Goal: Transaction & Acquisition: Purchase product/service

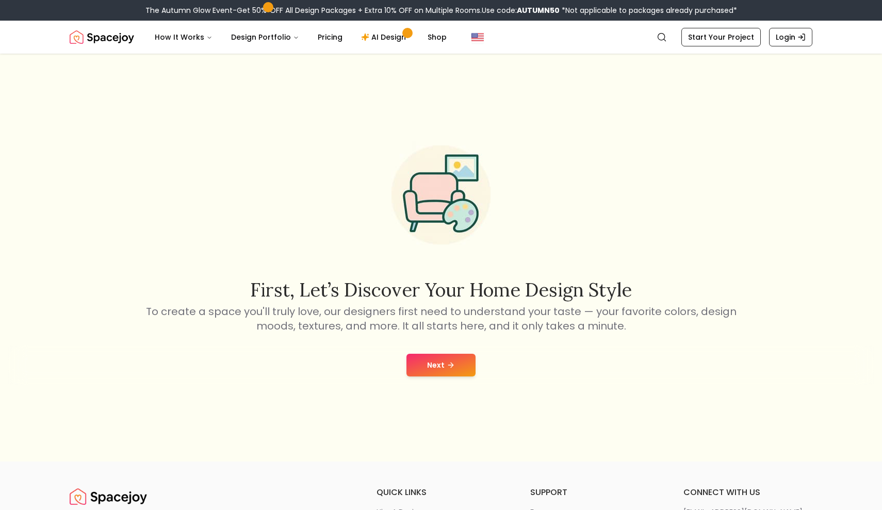
click at [440, 362] on button "Next" at bounding box center [441, 365] width 69 height 23
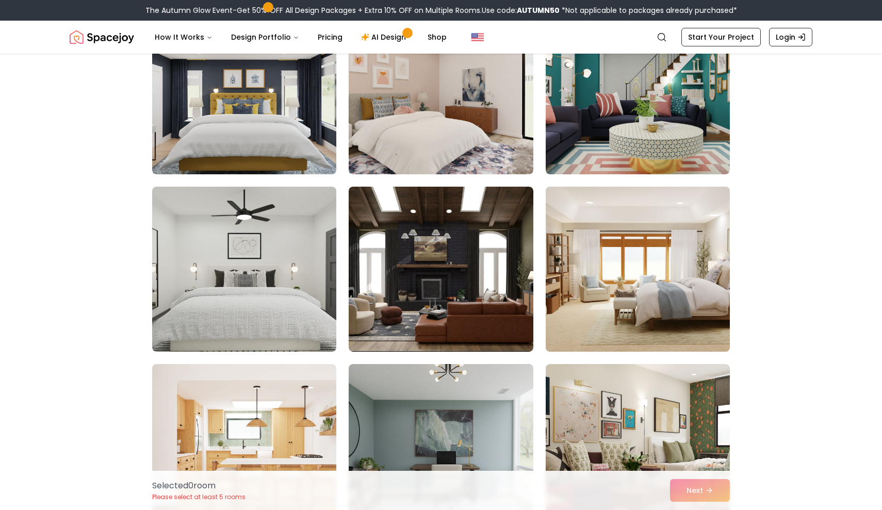
scroll to position [133, 0]
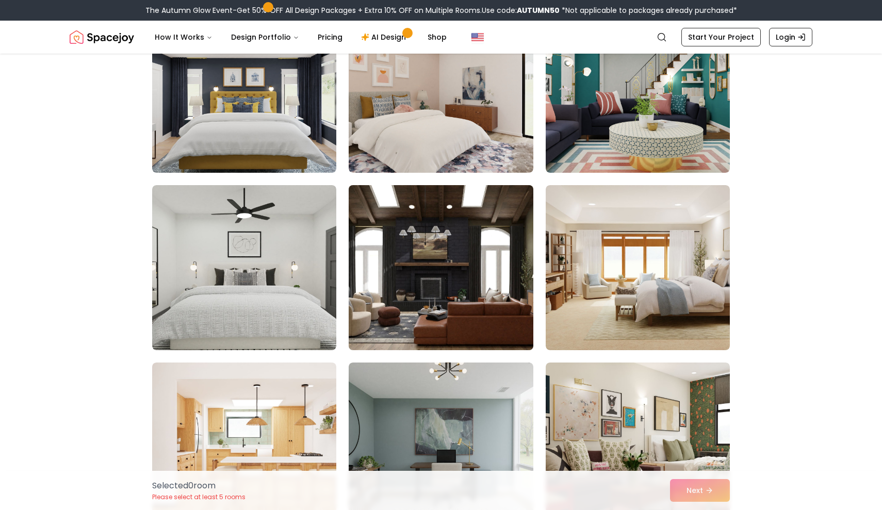
click at [508, 295] on img at bounding box center [441, 267] width 194 height 173
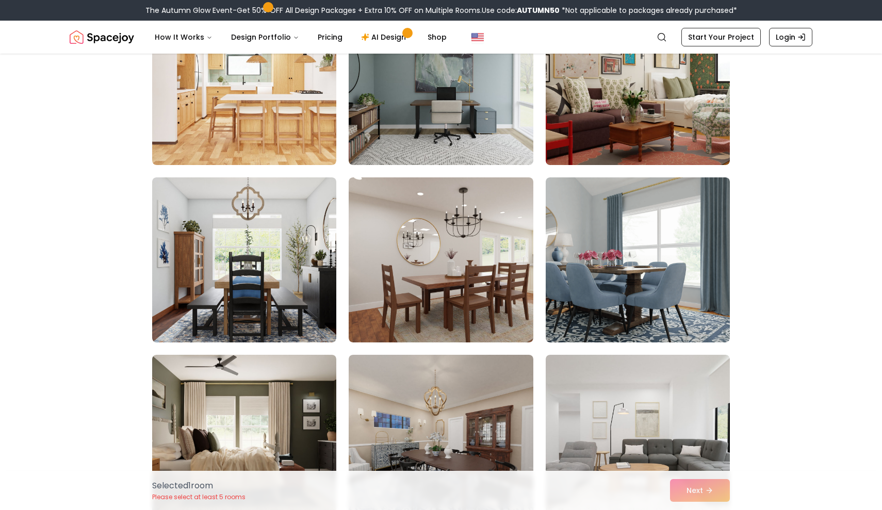
scroll to position [503, 0]
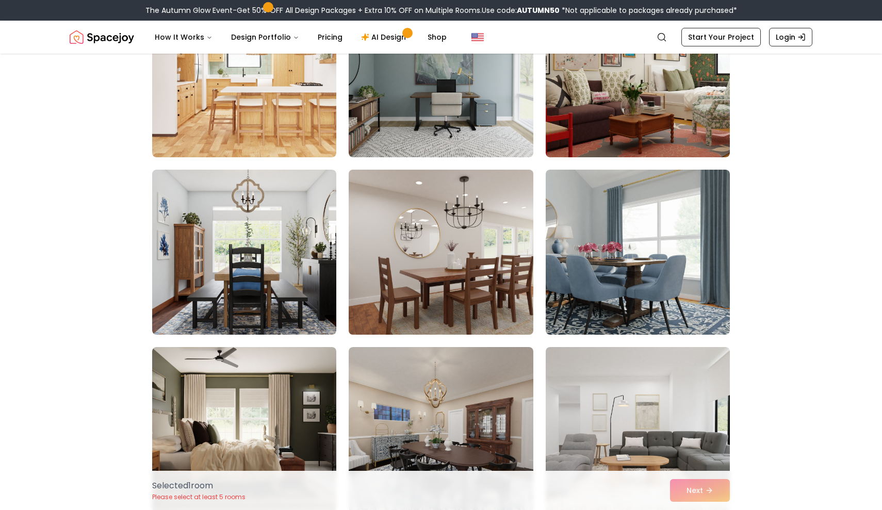
click at [486, 263] on img at bounding box center [441, 252] width 194 height 173
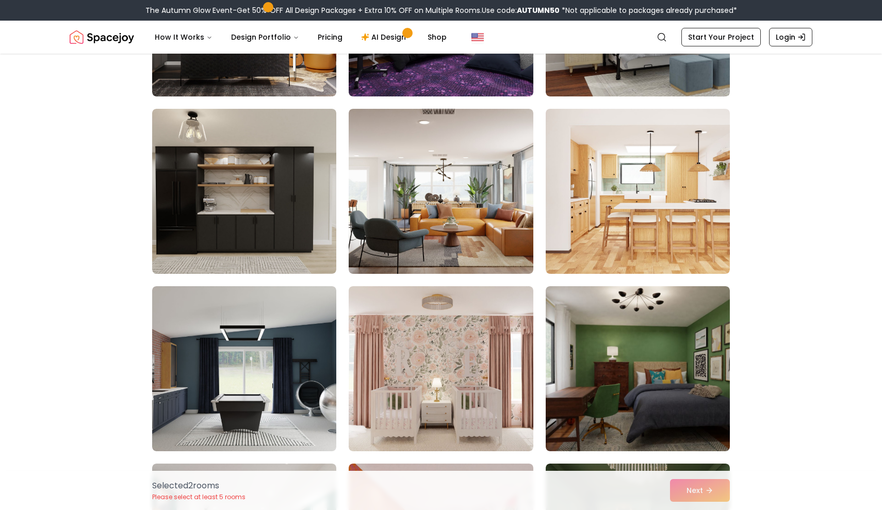
scroll to position [1807, 0]
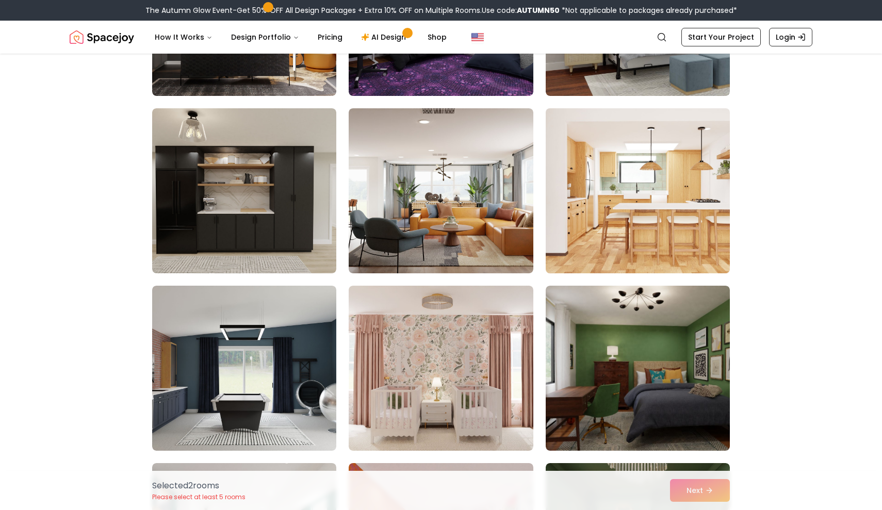
click at [673, 204] on img at bounding box center [638, 190] width 194 height 173
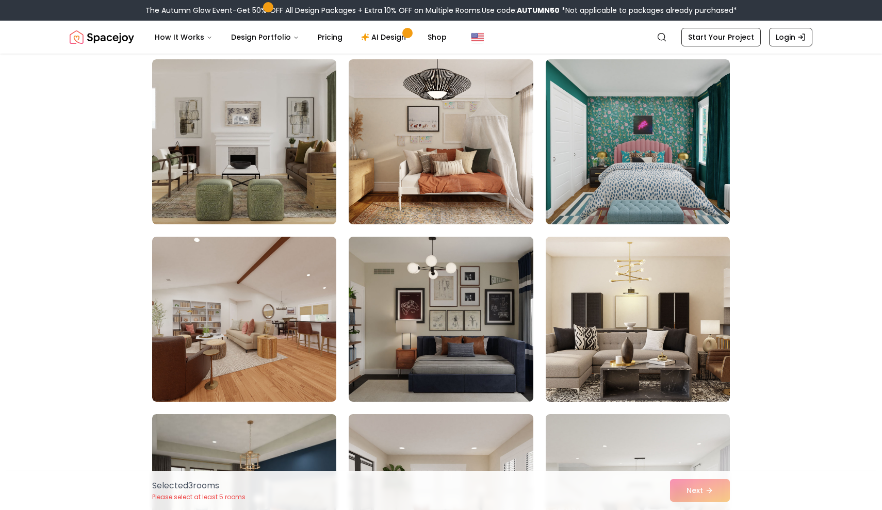
scroll to position [2394, 0]
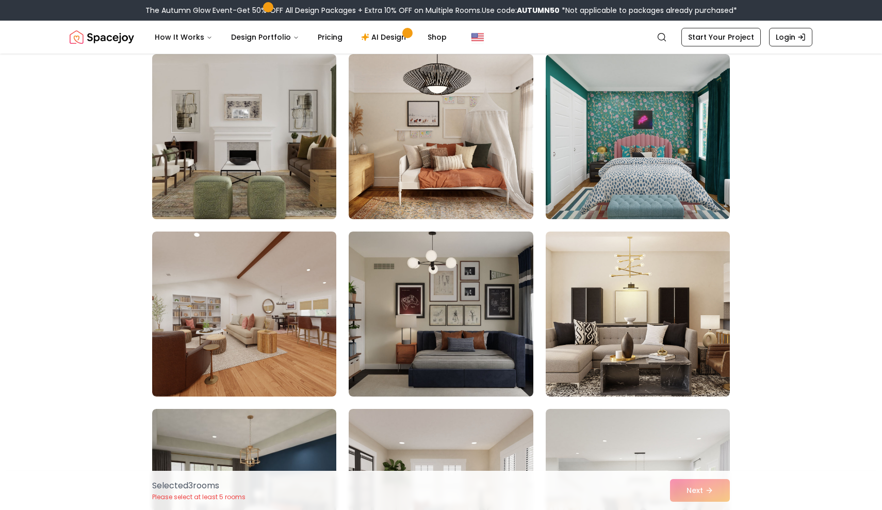
click at [312, 160] on img at bounding box center [245, 136] width 194 height 173
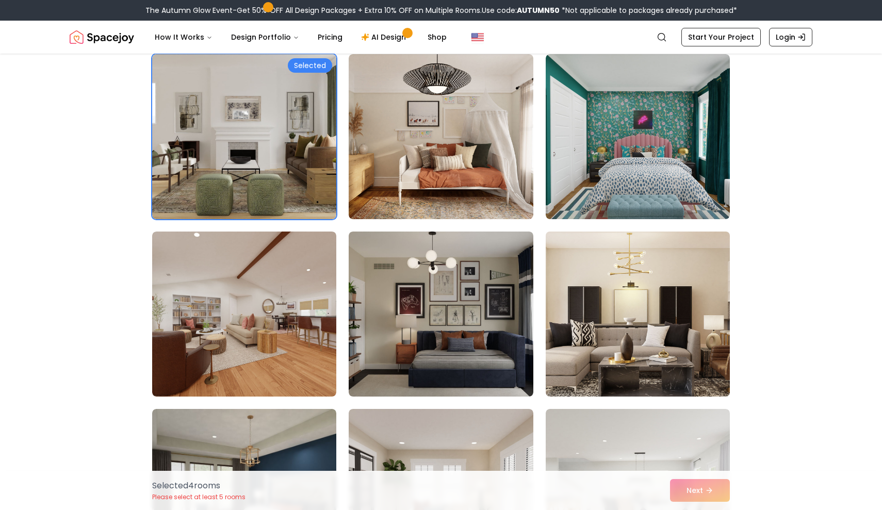
click at [663, 329] on img at bounding box center [638, 314] width 194 height 173
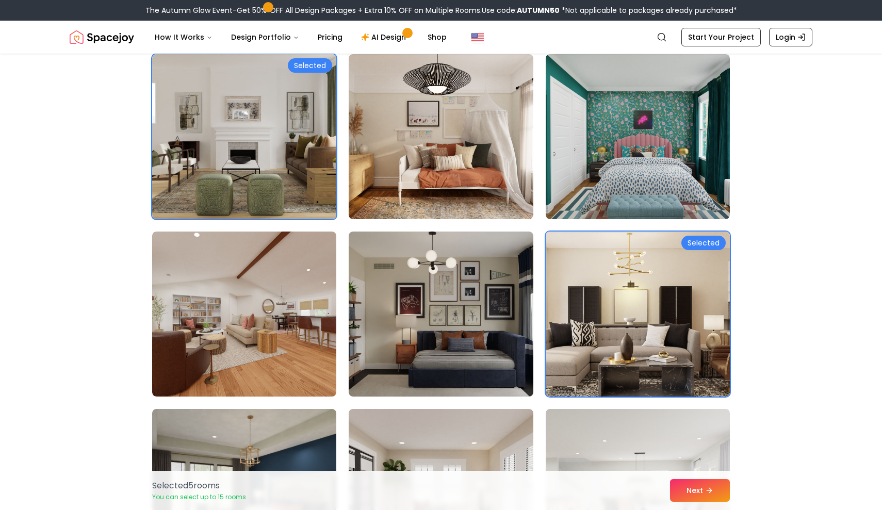
click at [669, 303] on img at bounding box center [638, 314] width 194 height 173
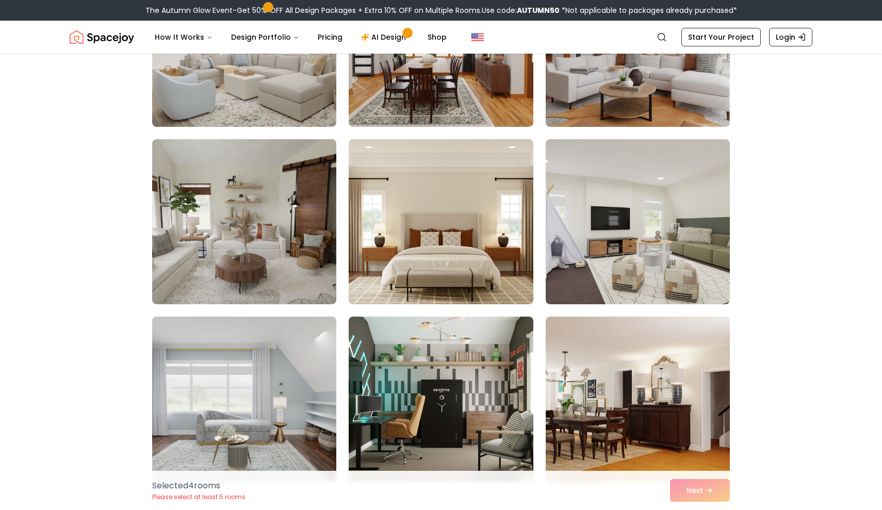
scroll to position [3197, 0]
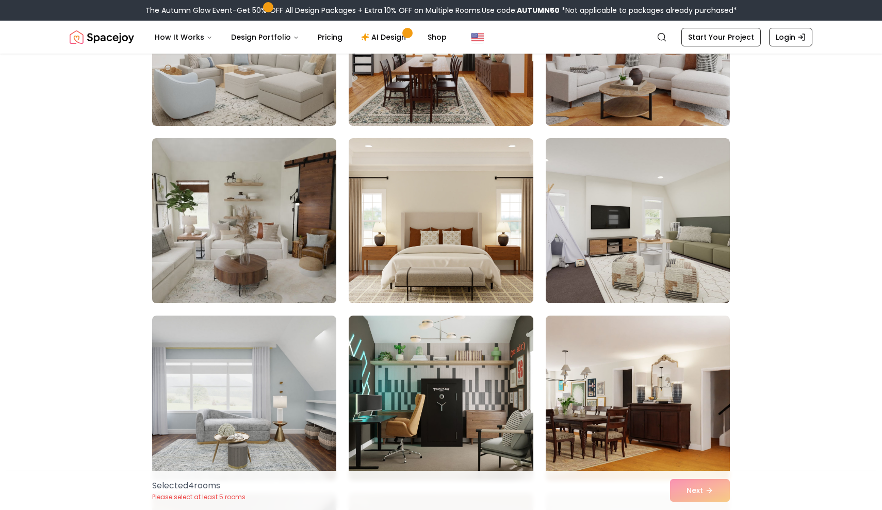
click at [190, 251] on img at bounding box center [245, 220] width 194 height 173
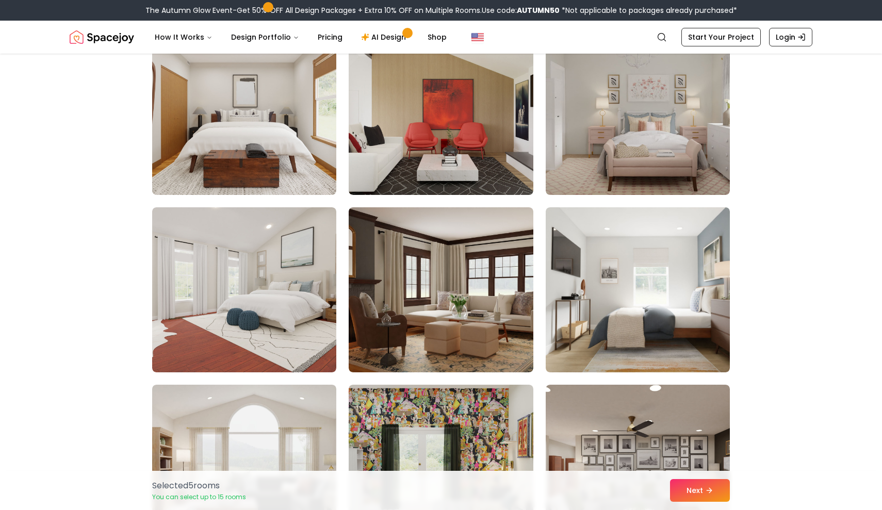
scroll to position [4906, 0]
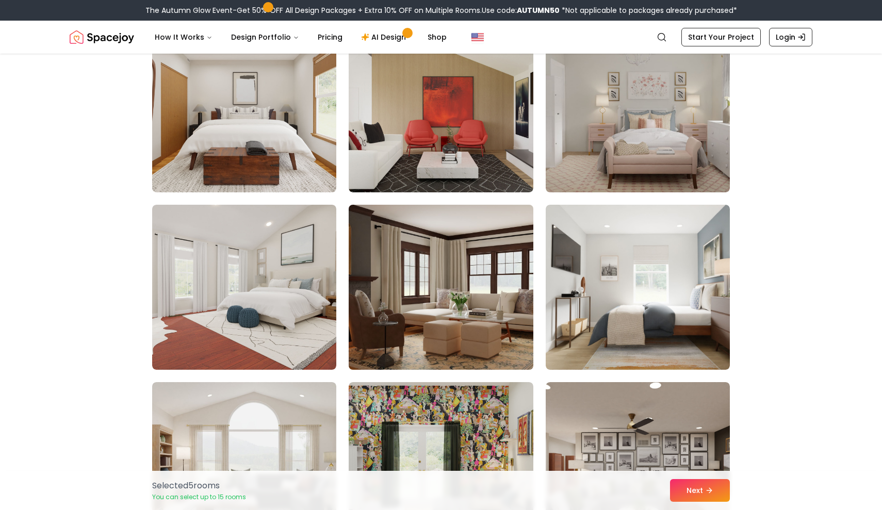
click at [384, 332] on img at bounding box center [441, 287] width 194 height 173
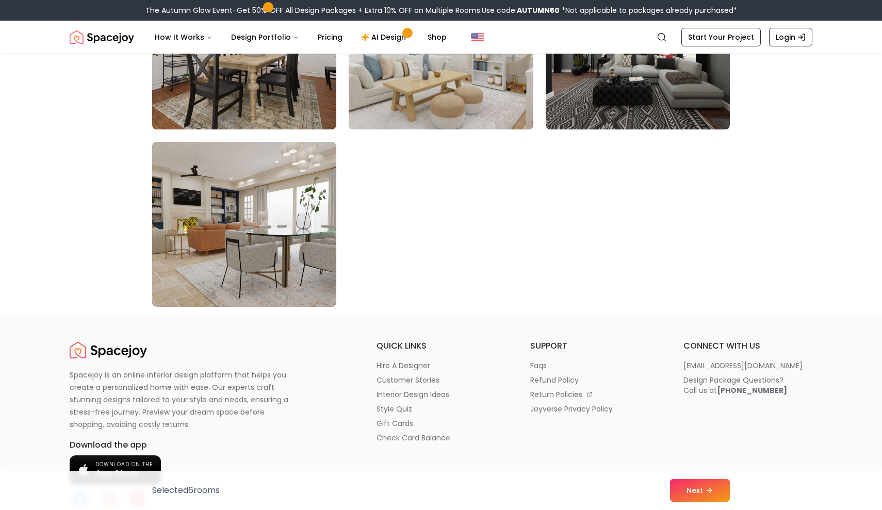
scroll to position [5870, 0]
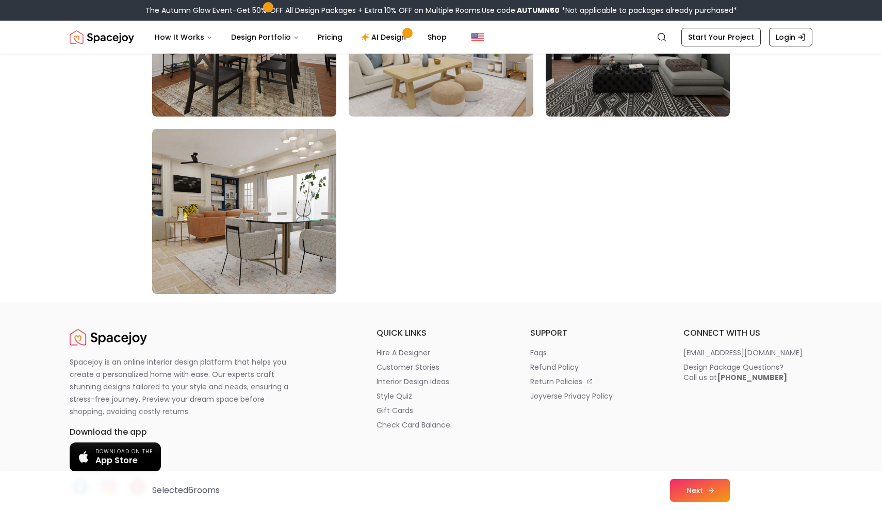
click at [700, 486] on button "Next" at bounding box center [700, 490] width 60 height 23
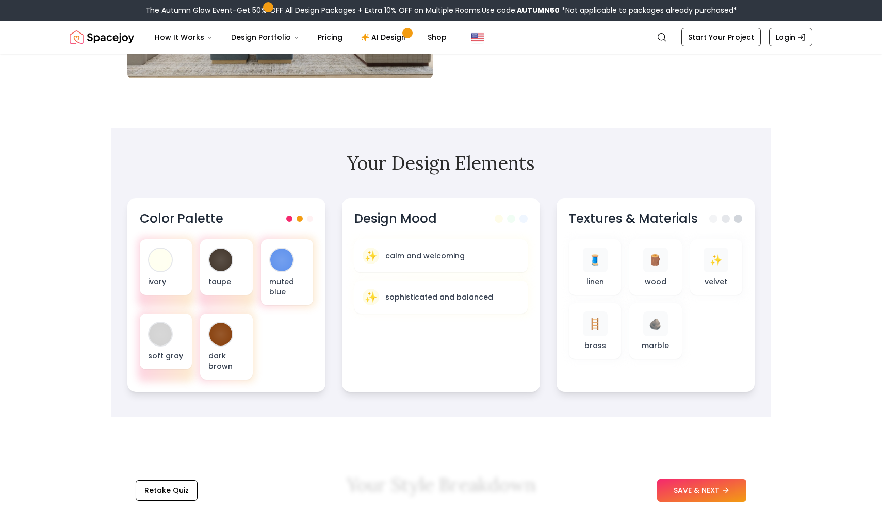
scroll to position [192, 0]
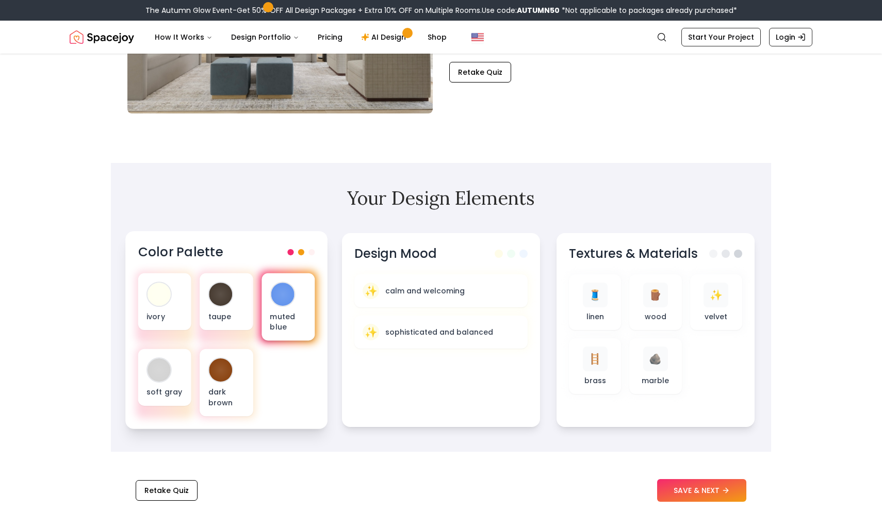
drag, startPoint x: 279, startPoint y: 294, endPoint x: 283, endPoint y: 277, distance: 17.5
click at [283, 277] on div "muted blue" at bounding box center [288, 308] width 53 height 68
click at [291, 293] on div at bounding box center [282, 294] width 23 height 23
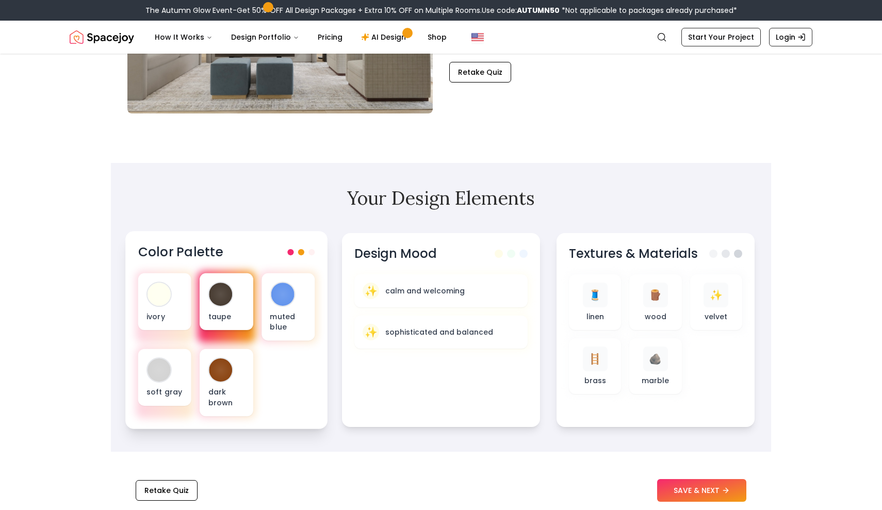
click at [233, 308] on div "taupe" at bounding box center [226, 302] width 53 height 57
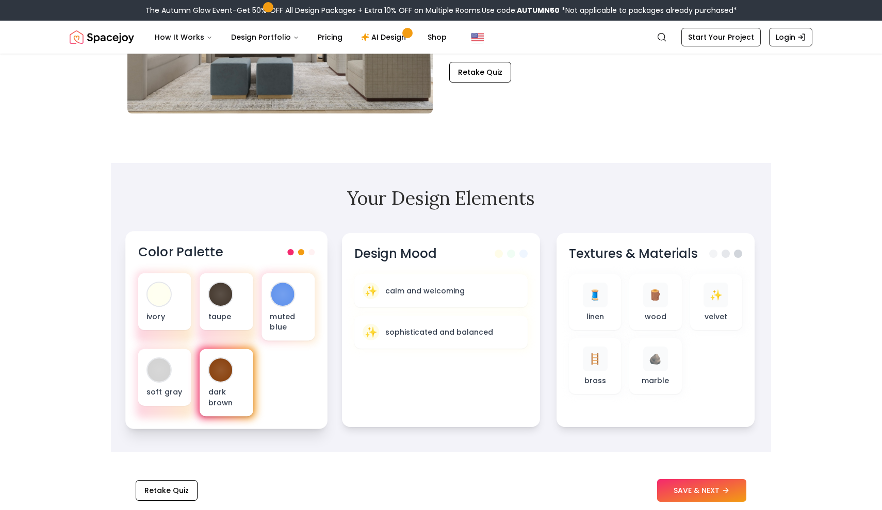
click at [228, 391] on p "dark brown" at bounding box center [226, 397] width 37 height 21
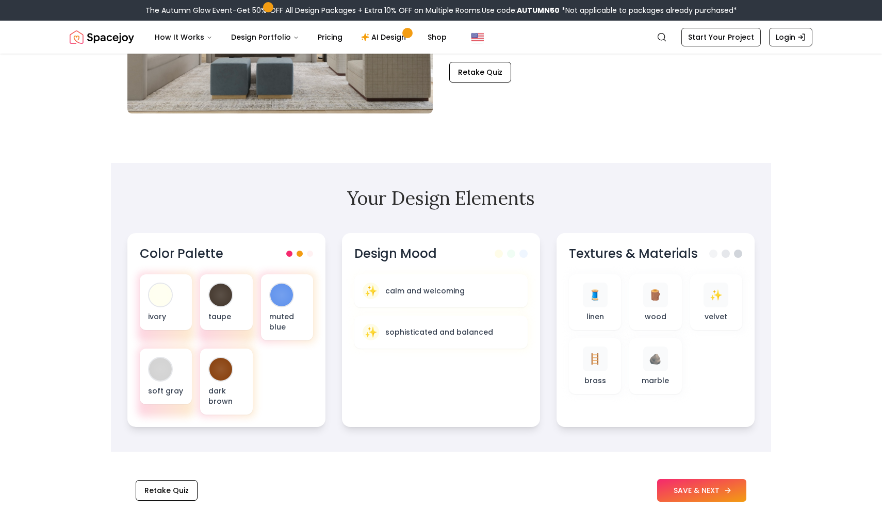
click at [713, 491] on button "SAVE & NEXT" at bounding box center [701, 490] width 89 height 23
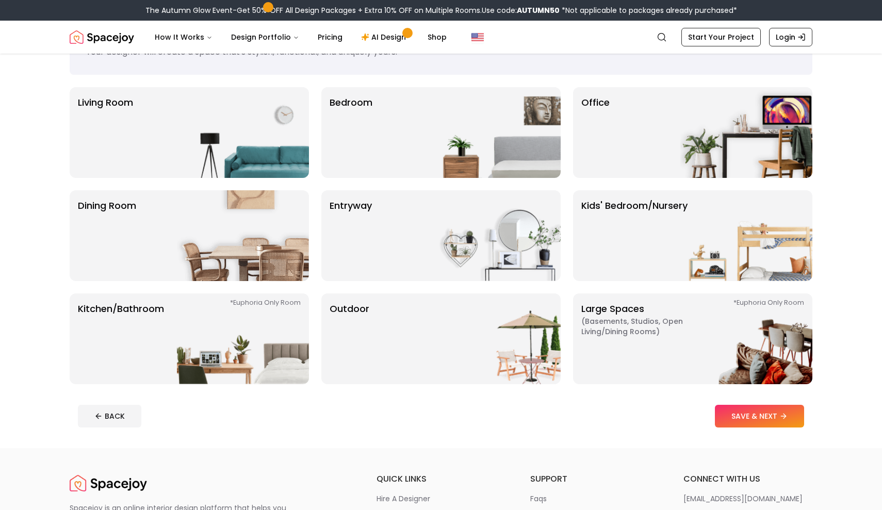
scroll to position [46, 0]
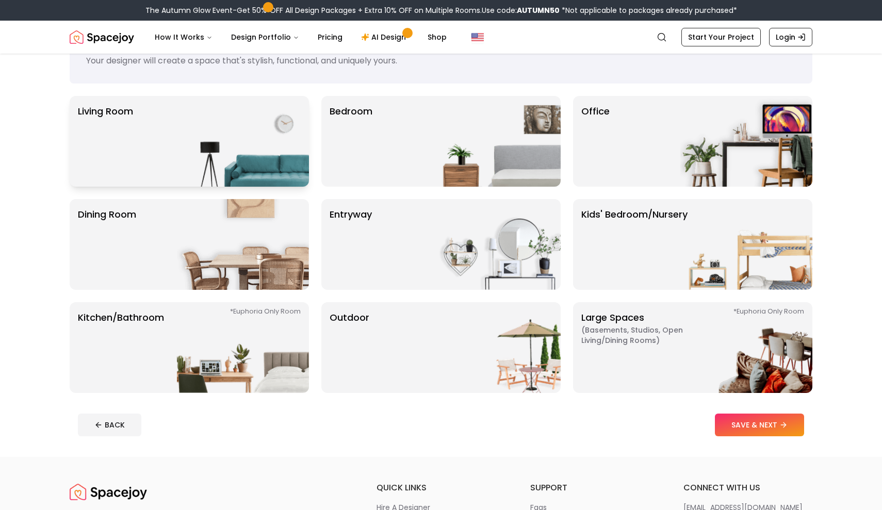
click at [263, 147] on img at bounding box center [243, 141] width 132 height 91
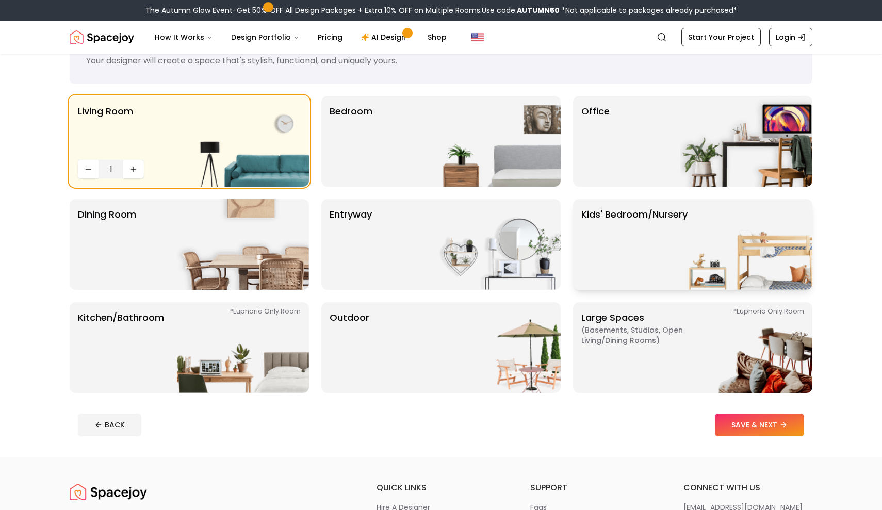
click at [655, 238] on p "Kids' Bedroom/Nursery" at bounding box center [635, 244] width 106 height 74
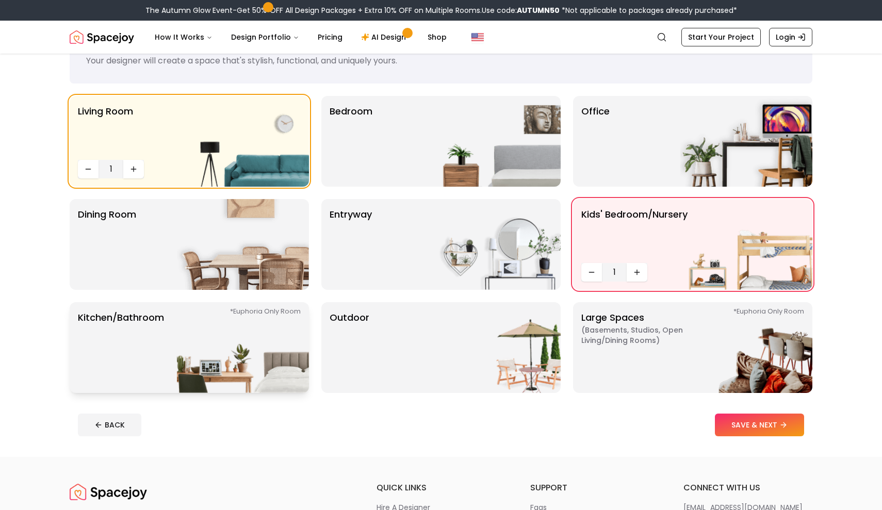
click at [219, 343] on img at bounding box center [243, 347] width 132 height 91
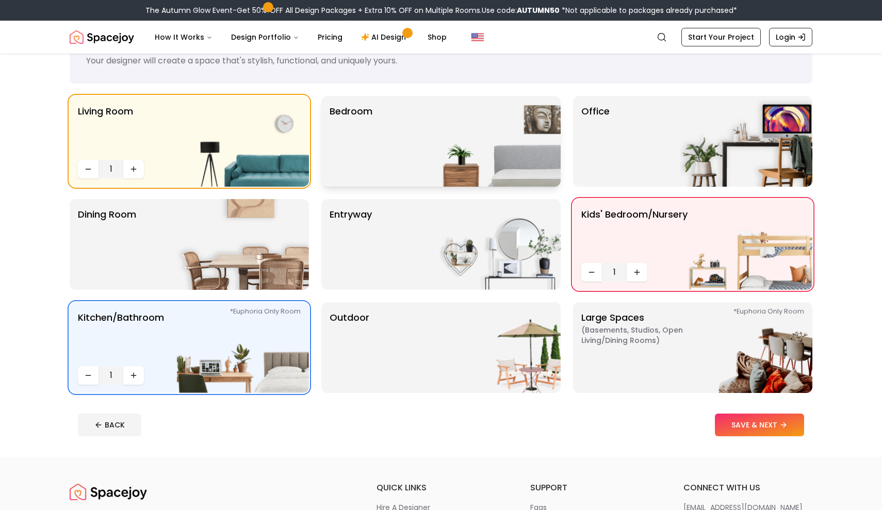
click at [427, 150] on div "Bedroom" at bounding box center [440, 141] width 239 height 91
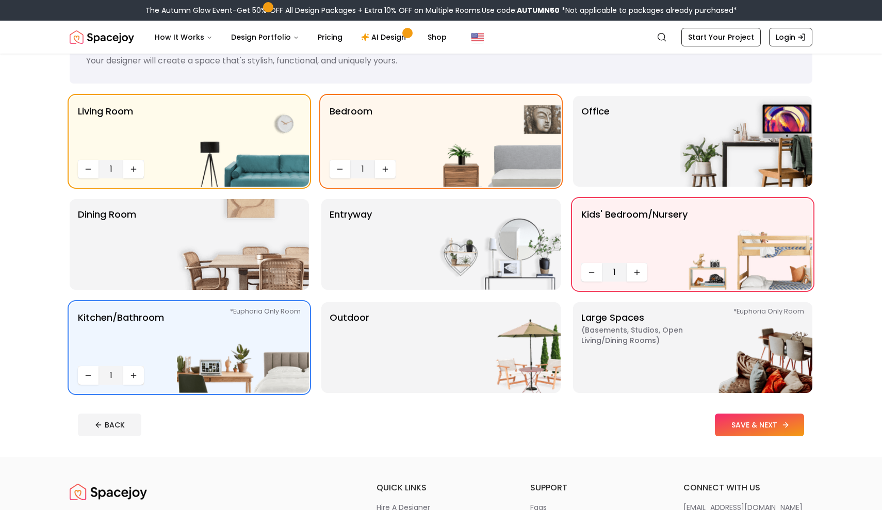
click at [740, 423] on button "SAVE & NEXT" at bounding box center [759, 425] width 89 height 23
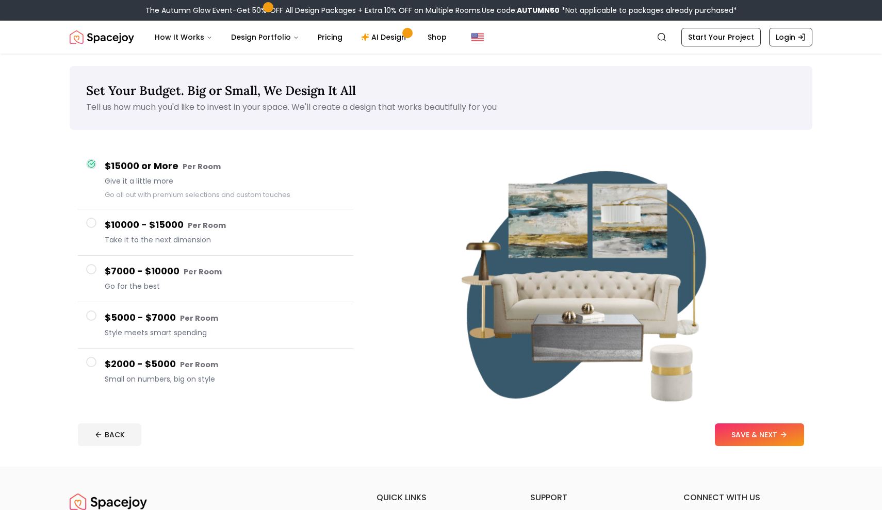
click at [280, 334] on span "Style meets smart spending" at bounding box center [225, 333] width 240 height 10
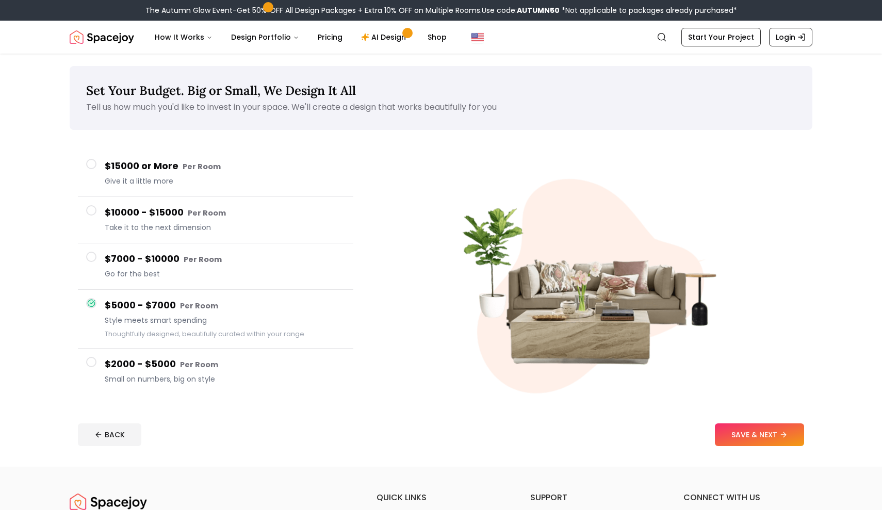
click at [211, 182] on span "Give it a little more" at bounding box center [225, 181] width 240 height 10
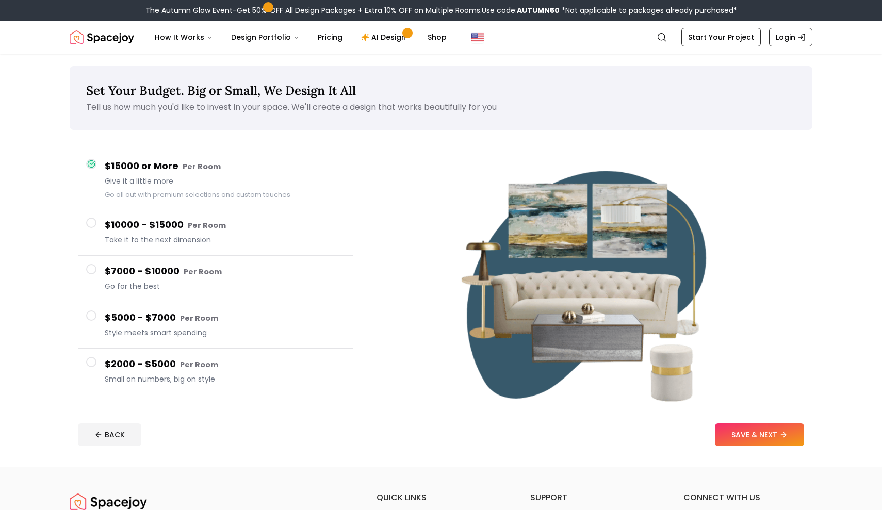
click at [217, 215] on button "$10000 - $15000 Per Room Take it to the next dimension" at bounding box center [216, 233] width 276 height 46
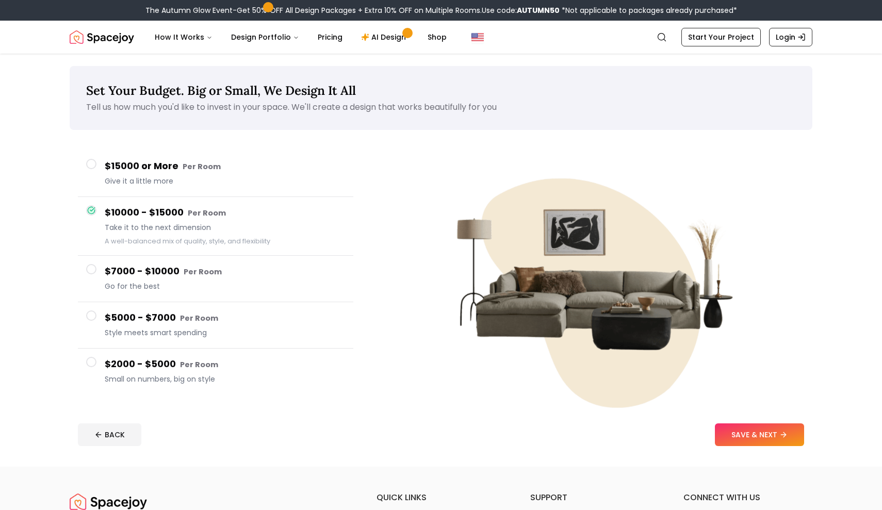
click at [230, 279] on h4 "$7000 - $10000 Per Room" at bounding box center [225, 271] width 240 height 15
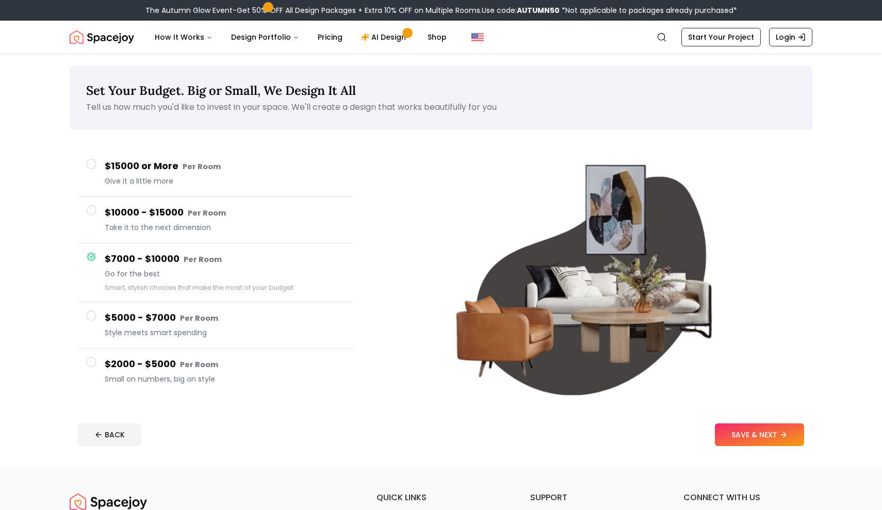
click at [237, 326] on div "$5000 - $7000 Per Room Style meets smart spending" at bounding box center [225, 325] width 240 height 29
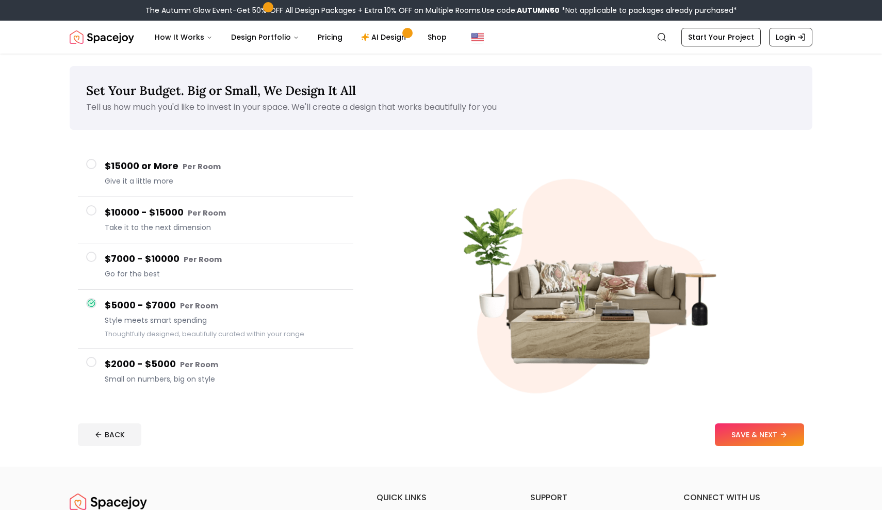
click at [246, 403] on div "$15000 or More Per Room Give it a little more $10000 - $15000 Per Room Take it …" at bounding box center [216, 272] width 292 height 261
click at [219, 374] on div "$2000 - $5000 Per Room Small on numbers, big on style" at bounding box center [225, 371] width 240 height 29
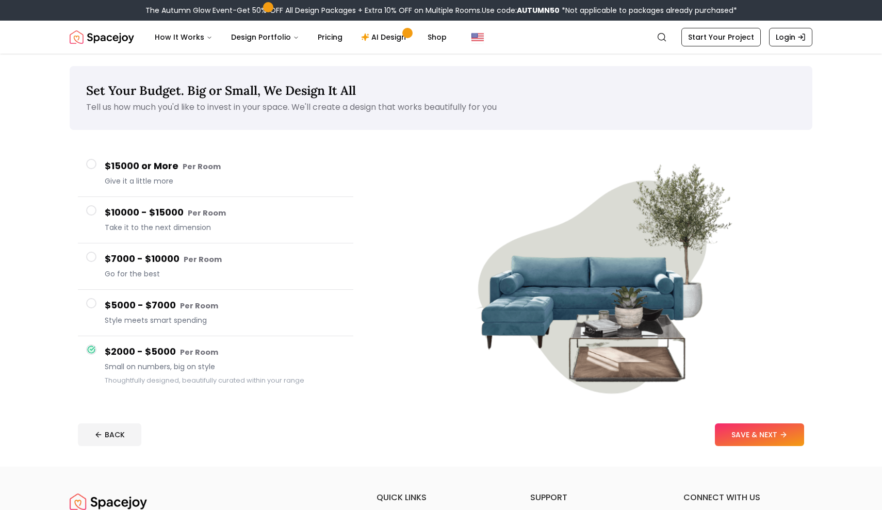
click at [211, 262] on small "Per Room" at bounding box center [203, 259] width 38 height 10
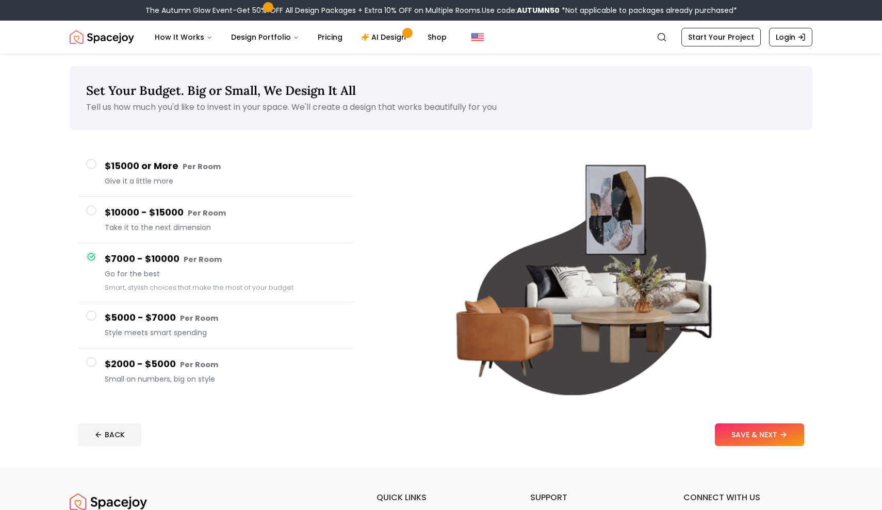
click at [229, 331] on span "Style meets smart spending" at bounding box center [225, 333] width 240 height 10
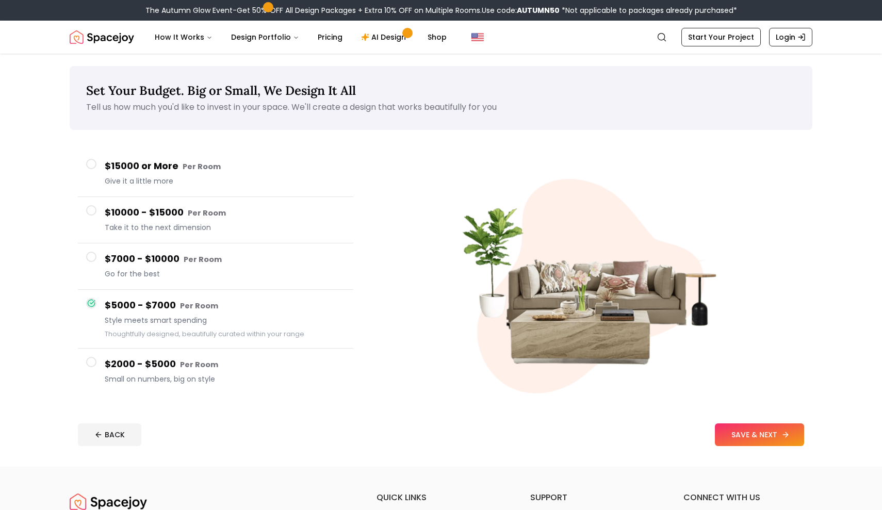
click at [748, 437] on button "SAVE & NEXT" at bounding box center [759, 435] width 89 height 23
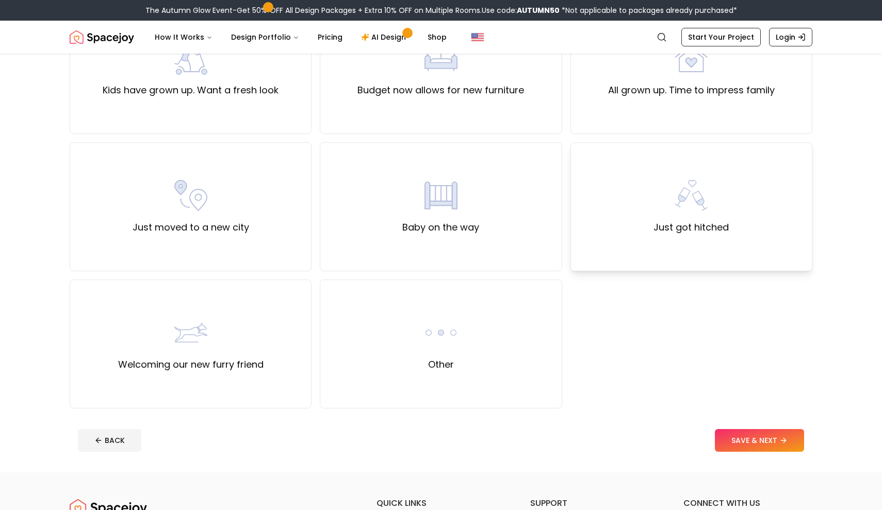
scroll to position [275, 0]
click at [471, 359] on div "Other" at bounding box center [441, 343] width 242 height 129
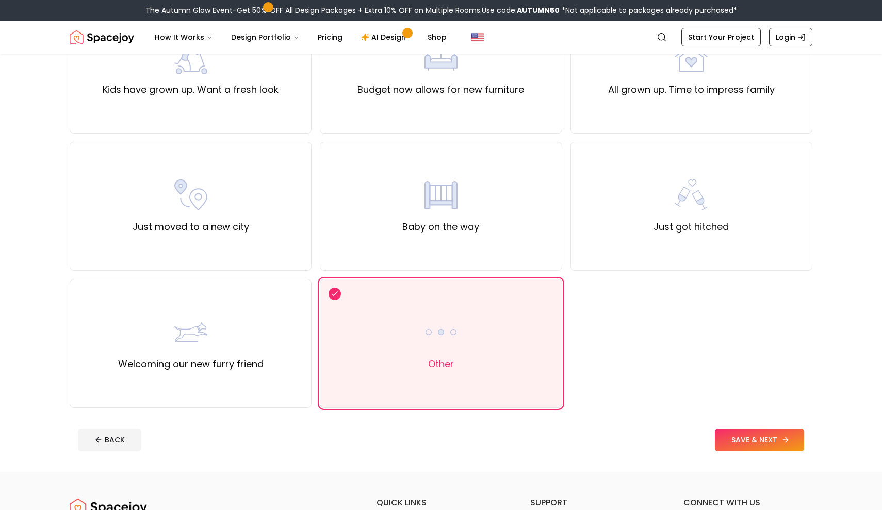
click at [746, 437] on button "SAVE & NEXT" at bounding box center [759, 440] width 89 height 23
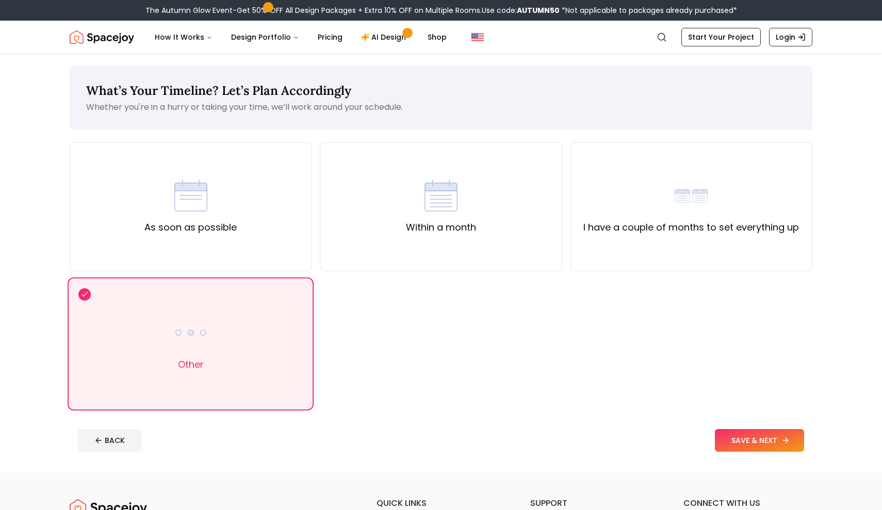
click at [762, 439] on button "SAVE & NEXT" at bounding box center [759, 440] width 89 height 23
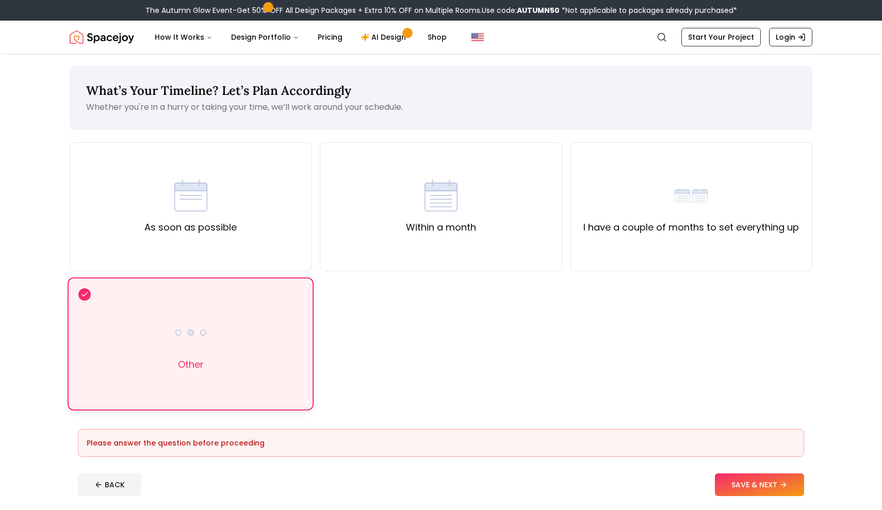
click at [275, 372] on div "Other" at bounding box center [191, 344] width 242 height 129
click at [739, 491] on button "SAVE & NEXT" at bounding box center [759, 485] width 89 height 23
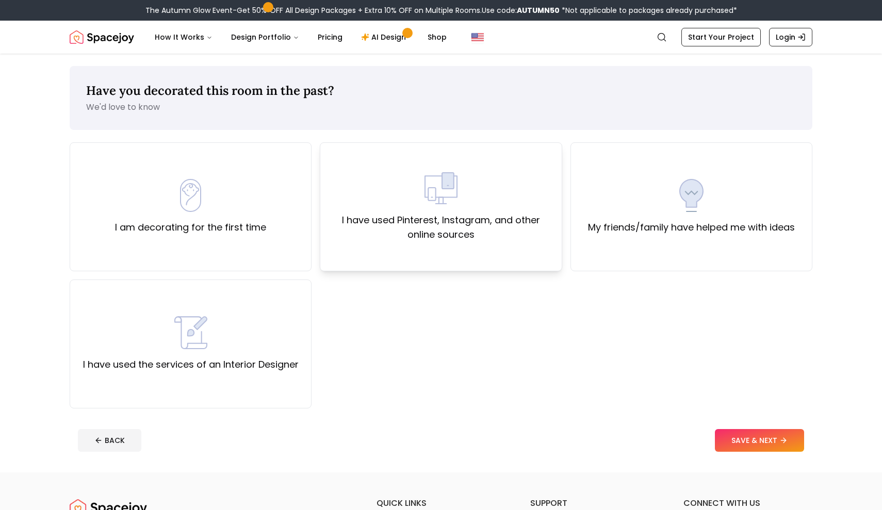
click at [476, 177] on div "I have used Pinterest, Instagram, and other online sources" at bounding box center [441, 207] width 224 height 70
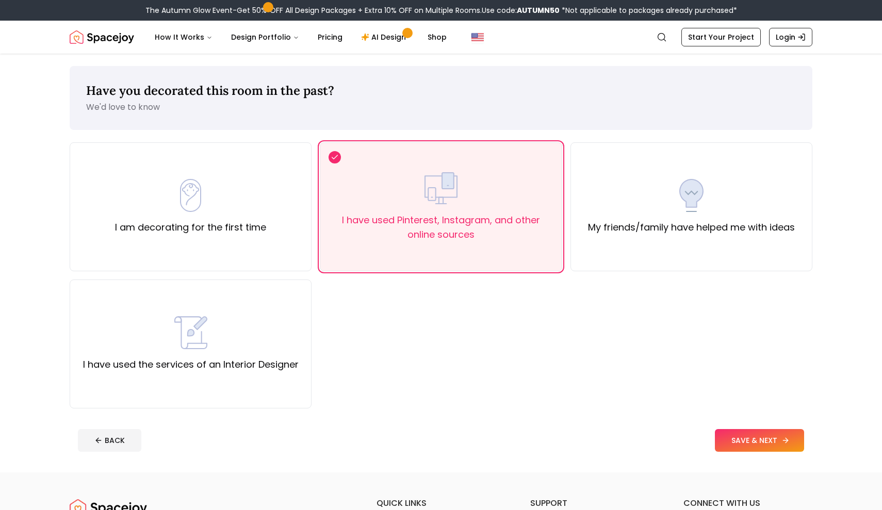
click at [730, 444] on button "SAVE & NEXT" at bounding box center [759, 440] width 89 height 23
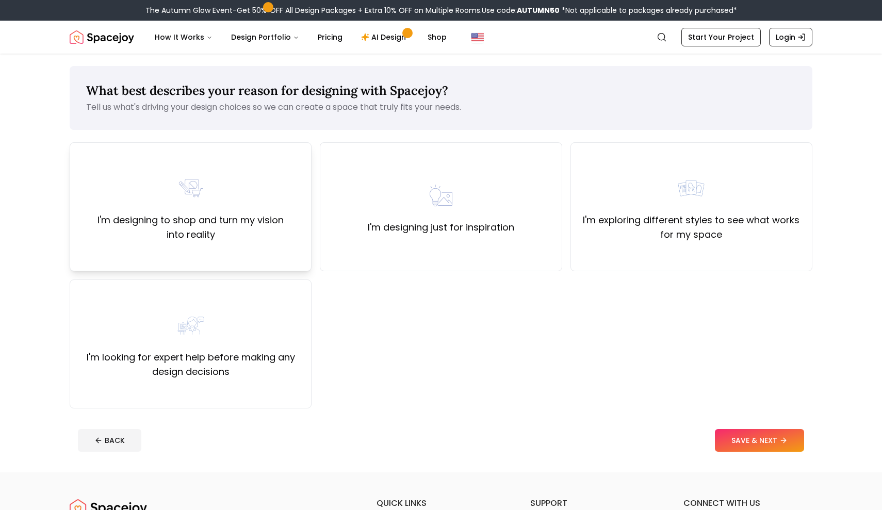
click at [263, 240] on label "I'm designing to shop and turn my vision into reality" at bounding box center [190, 227] width 224 height 29
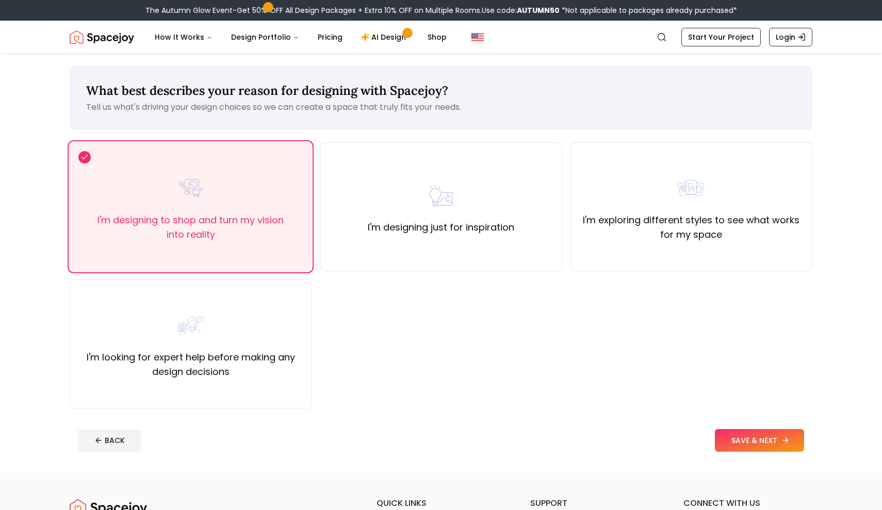
click at [743, 450] on button "SAVE & NEXT" at bounding box center [759, 440] width 89 height 23
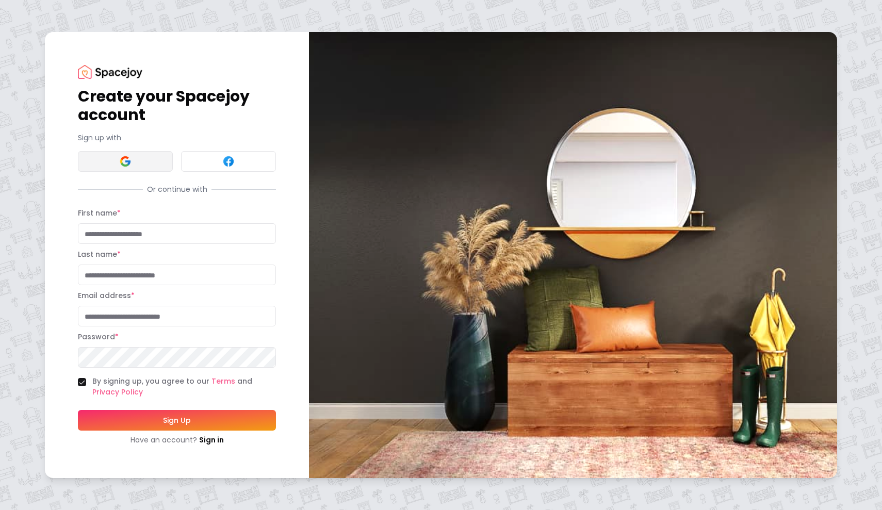
click at [115, 166] on button at bounding box center [125, 161] width 95 height 21
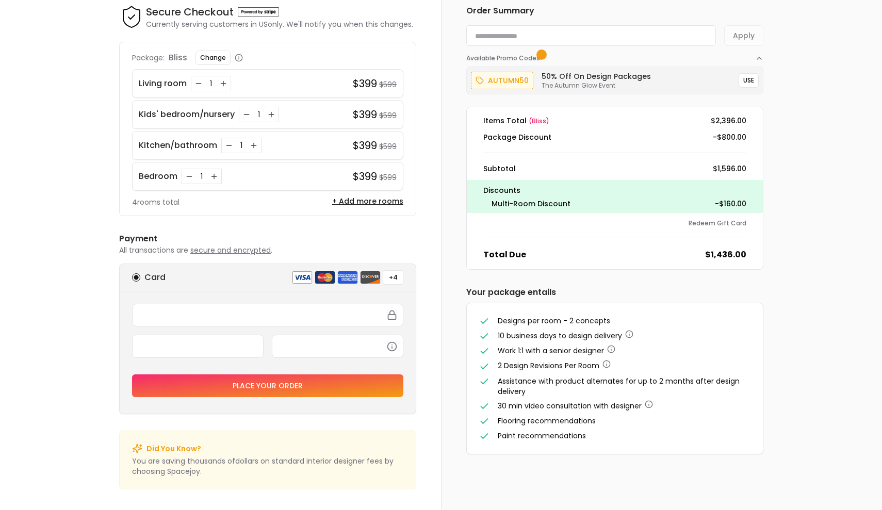
scroll to position [49, 0]
click at [225, 84] on icon "Increase quantity for Living room" at bounding box center [223, 84] width 5 height 0
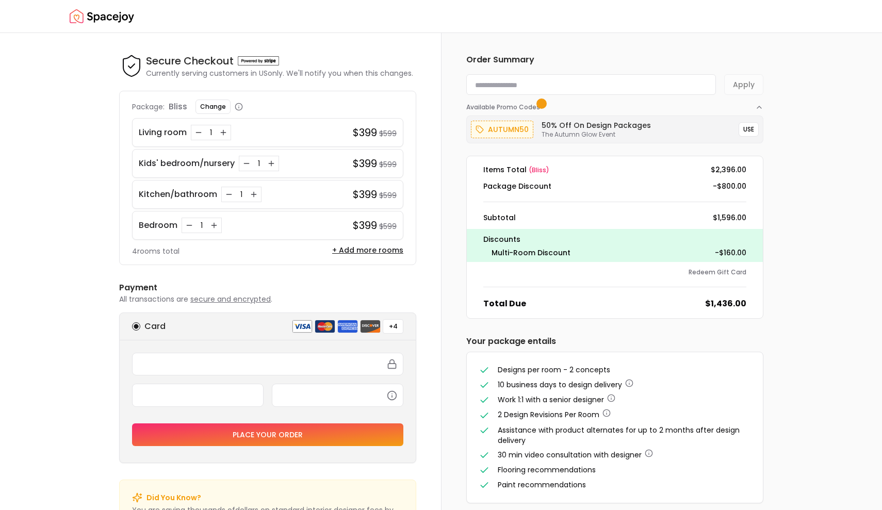
scroll to position [0, 0]
